Goal: Information Seeking & Learning: Learn about a topic

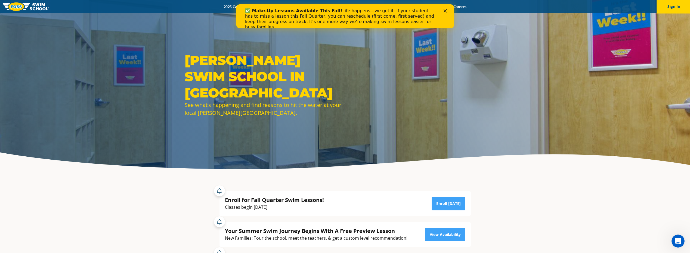
click at [674, 5] on button "Sign In" at bounding box center [673, 6] width 33 height 13
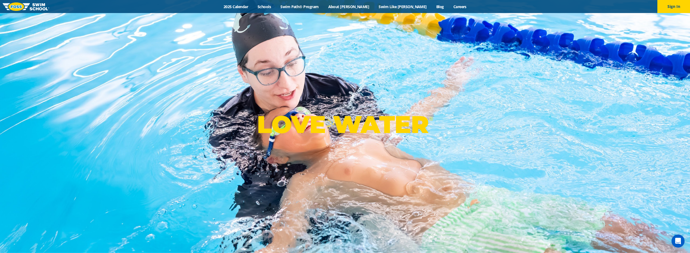
click at [313, 8] on link "Swim Path® Program" at bounding box center [300, 6] width 48 height 5
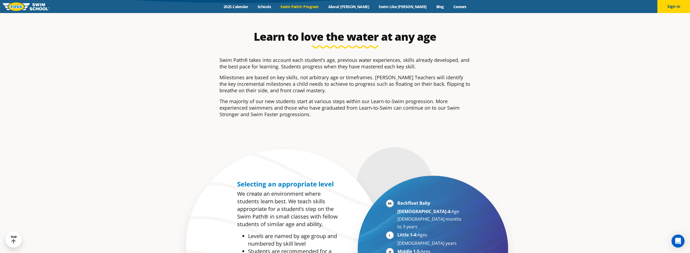
scroll to position [272, 0]
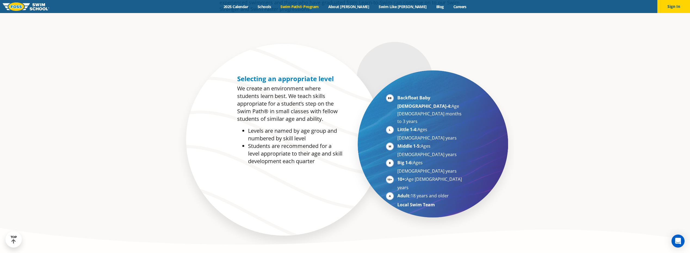
click at [397, 126] on li "Little 1-4: Ages 3-5 years" at bounding box center [430, 134] width 67 height 16
click at [420, 126] on li "Little 1-4: Ages 3-5 years" at bounding box center [430, 134] width 67 height 16
click at [397, 127] on strong "Little 1-4:" at bounding box center [407, 130] width 20 height 6
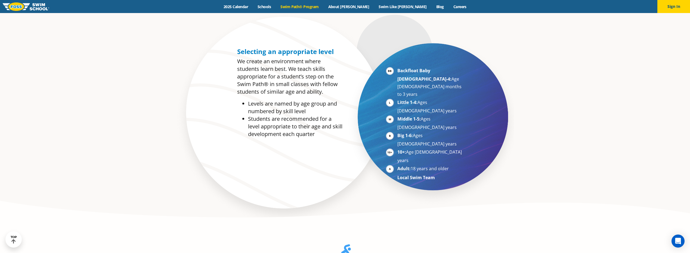
scroll to position [462, 0]
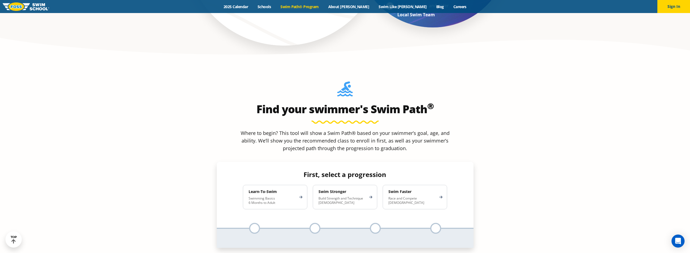
click at [301, 185] on div "Learn-To-Swim Swimming Basics 6 Months to Adult" at bounding box center [275, 197] width 64 height 24
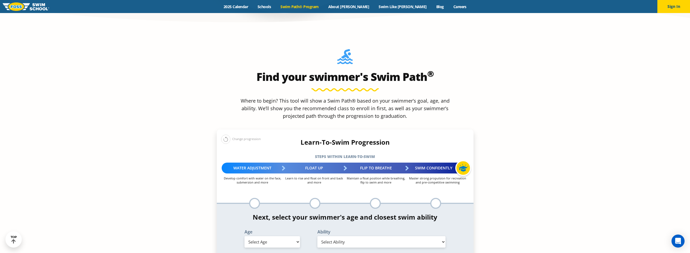
scroll to position [598, 0]
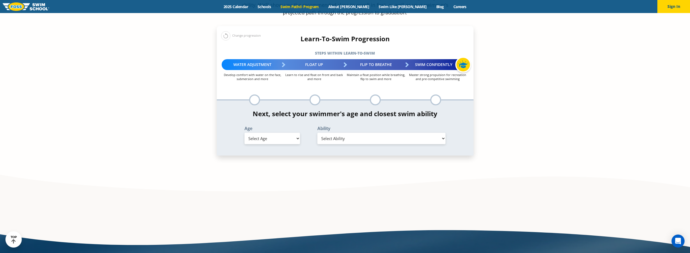
click at [291, 133] on select "Select Age 6 months - 1 year 1 year 2 years 3 years 4 years 5 years 6 years 7 y…" at bounding box center [271, 138] width 55 height 11
select select "4-years"
click at [244, 133] on select "Select Age 6 months - 1 year 1 year 2 years 3 years 4 years 5 years 6 years 7 y…" at bounding box center [271, 138] width 55 height 11
click at [355, 133] on select "Select Ability First in-water experience When in the water, reliant on a life j…" at bounding box center [381, 138] width 128 height 11
click at [317, 133] on select "Select Ability First in-water experience When in the water, reliant on a life j…" at bounding box center [381, 138] width 128 height 11
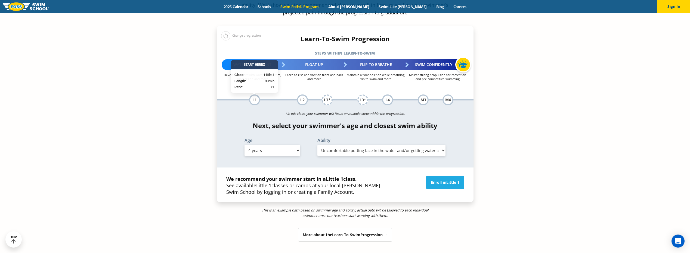
click at [373, 145] on select "Select Ability First in-water experience When in the water, reliant on a life j…" at bounding box center [381, 150] width 128 height 11
select select "4-years-swim-5-ft-with-face-in-the-water-unassisted-by-a-person-or-floatie"
click at [317, 145] on select "Select Ability First in-water experience When in the water, reliant on a life j…" at bounding box center [381, 150] width 128 height 11
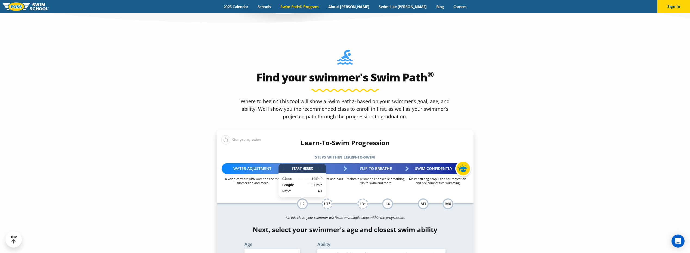
scroll to position [489, 0]
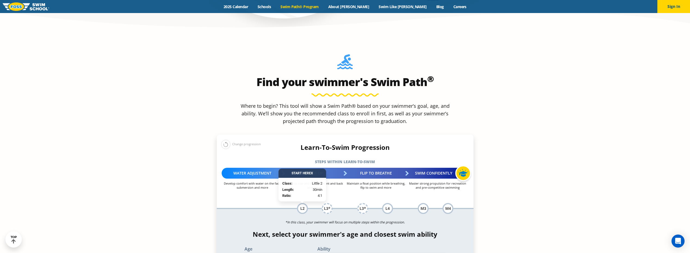
click at [303, 203] on div "L2" at bounding box center [302, 208] width 11 height 11
click at [324, 203] on div "L3*" at bounding box center [327, 208] width 11 height 11
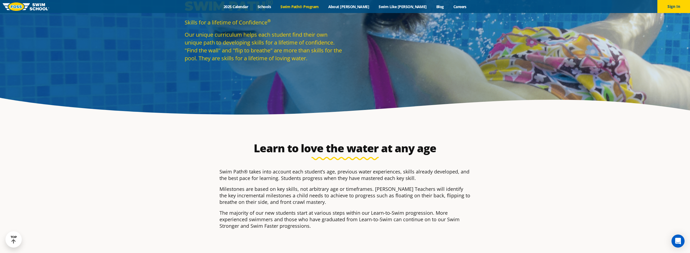
scroll to position [54, 0]
click at [662, 6] on button "Sign In" at bounding box center [673, 6] width 33 height 13
